Goal: Navigation & Orientation: Find specific page/section

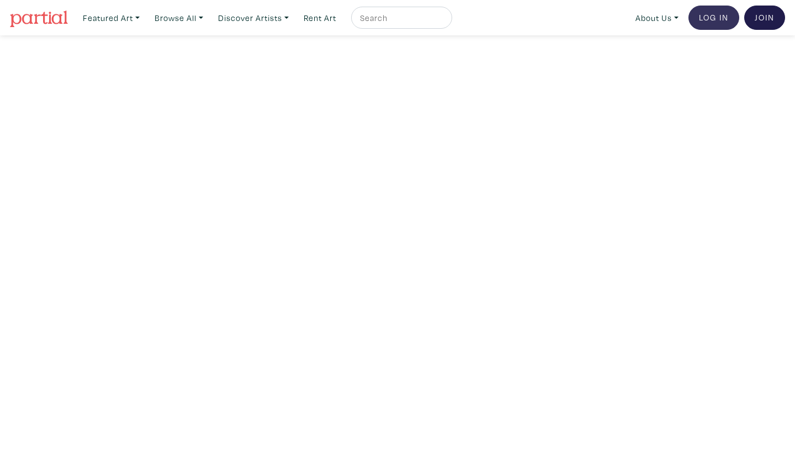
click at [505, 19] on link "Log In" at bounding box center [714, 18] width 51 height 24
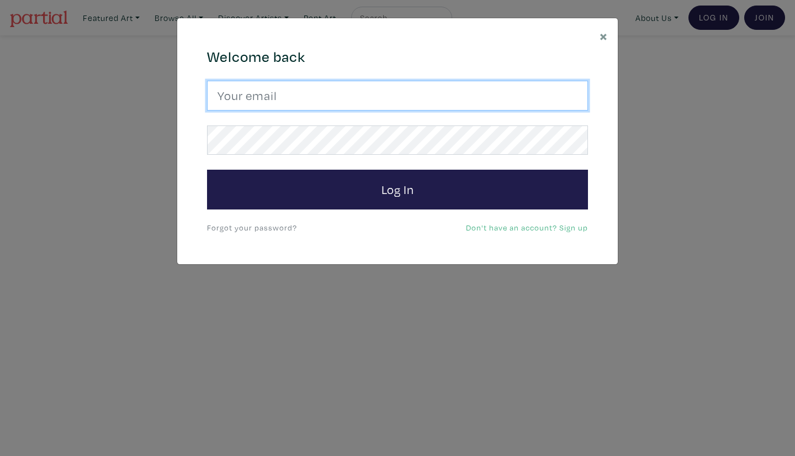
type input "info@corynn.com"
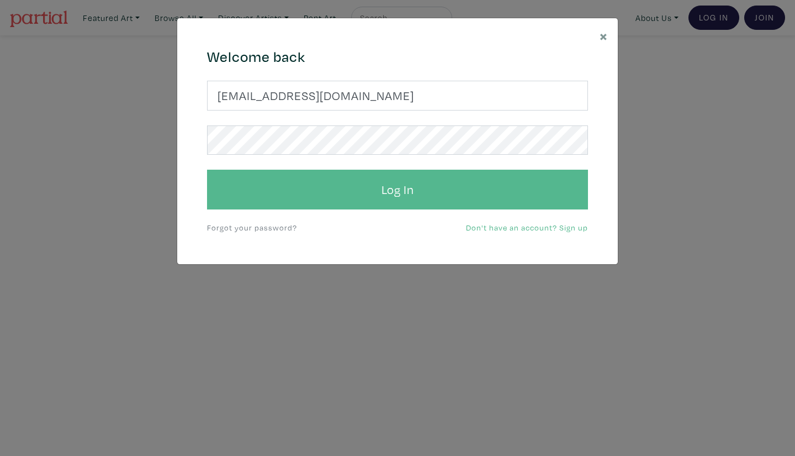
click at [428, 198] on button "Log In" at bounding box center [397, 190] width 381 height 40
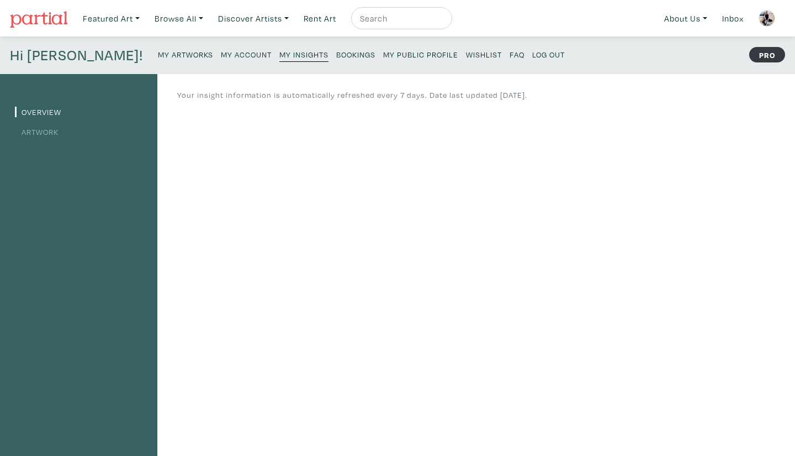
click at [51, 136] on li "Artwork" at bounding box center [79, 131] width 128 height 15
click at [45, 132] on link "Artwork" at bounding box center [37, 131] width 44 height 10
click at [383, 54] on small "My Public Profile" at bounding box center [420, 54] width 75 height 10
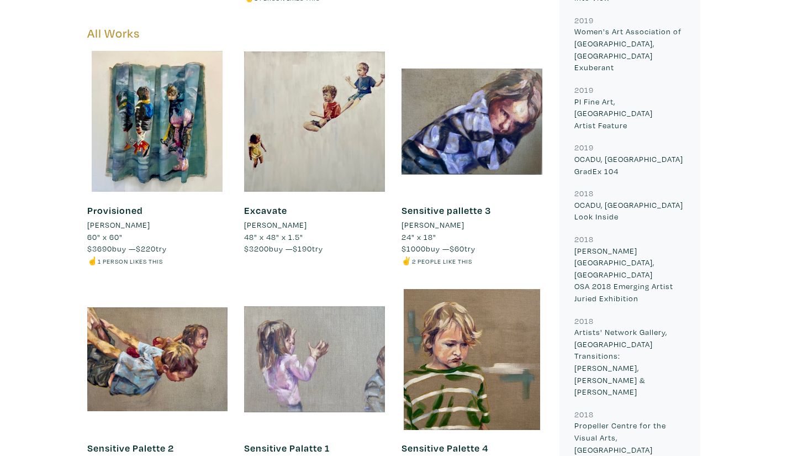
scroll to position [1370, 0]
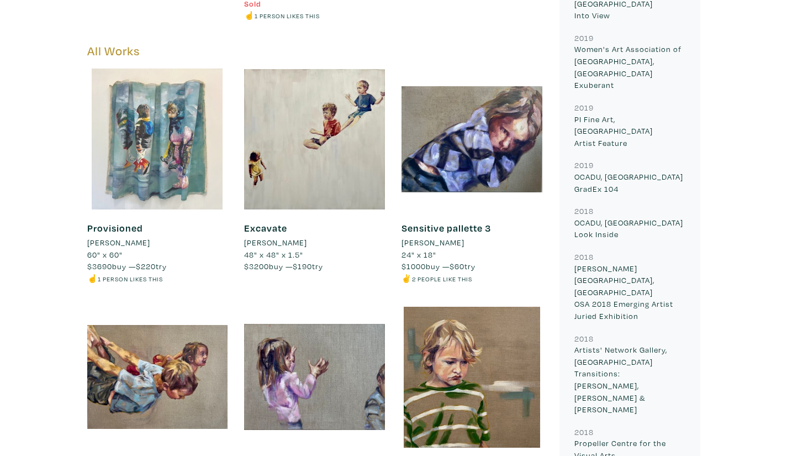
click at [137, 141] on div at bounding box center [157, 138] width 141 height 141
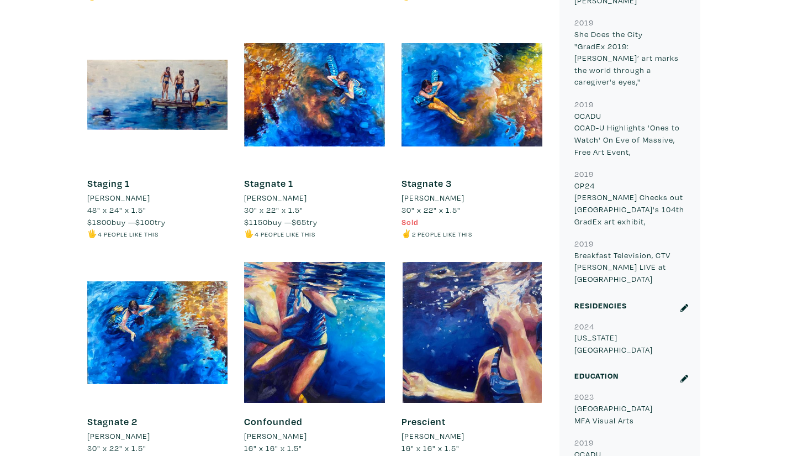
scroll to position [2409, 0]
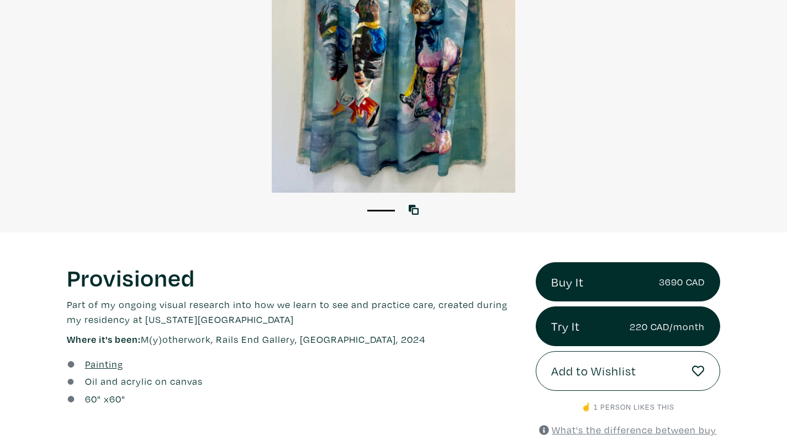
scroll to position [168, 0]
